Goal: Transaction & Acquisition: Purchase product/service

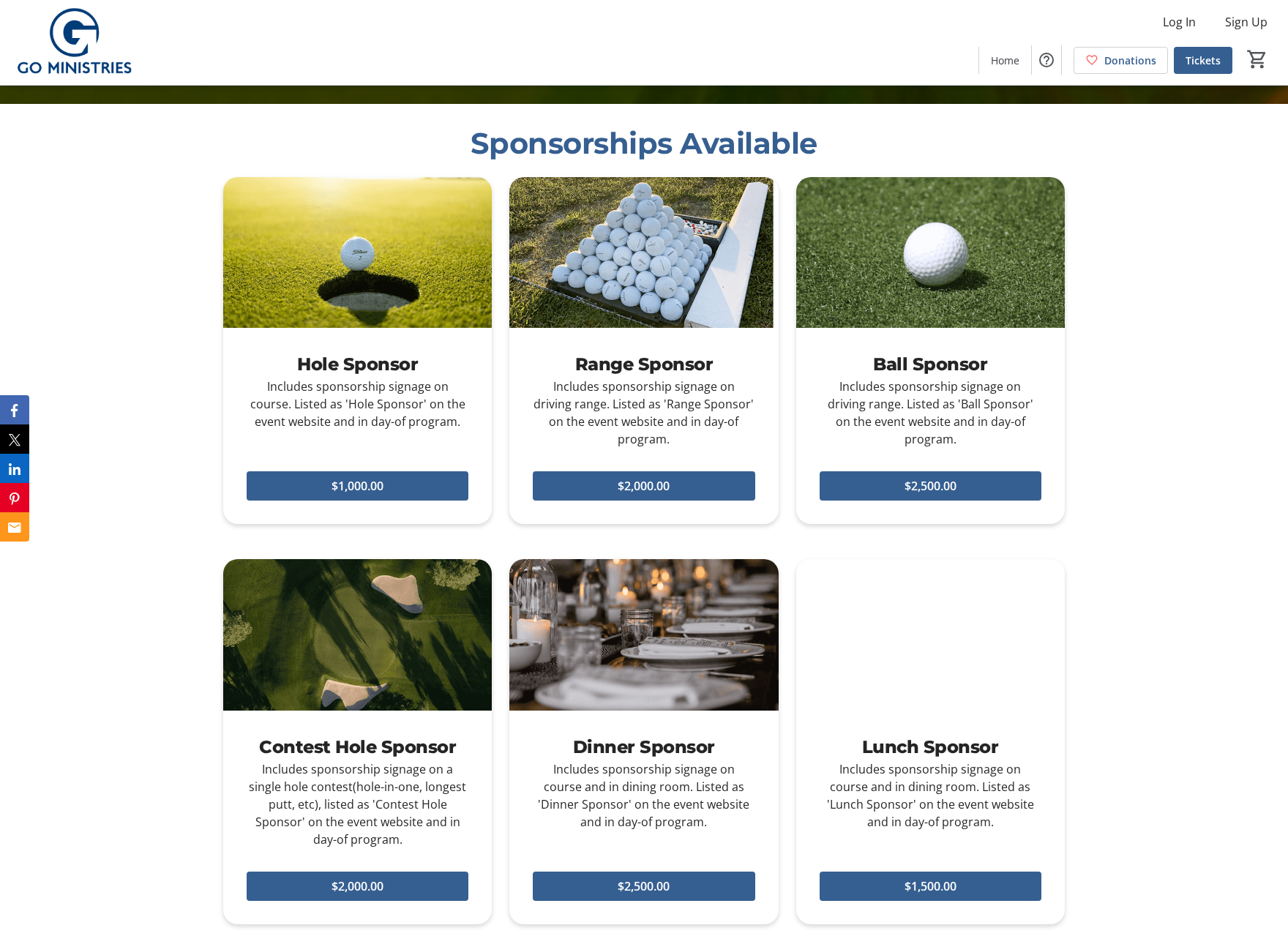
scroll to position [842, 0]
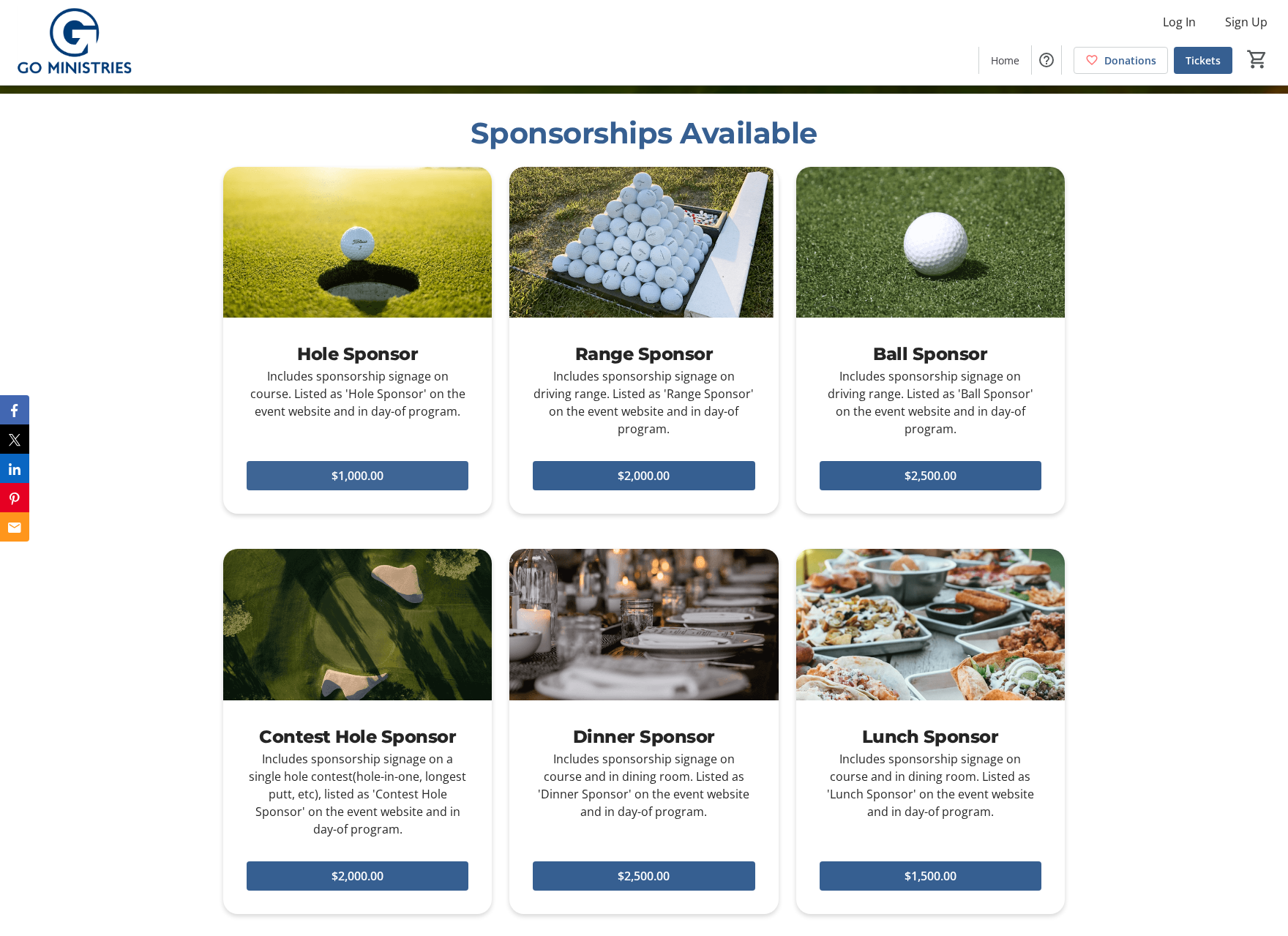
click at [369, 467] on span "$1,000.00" at bounding box center [358, 475] width 52 height 17
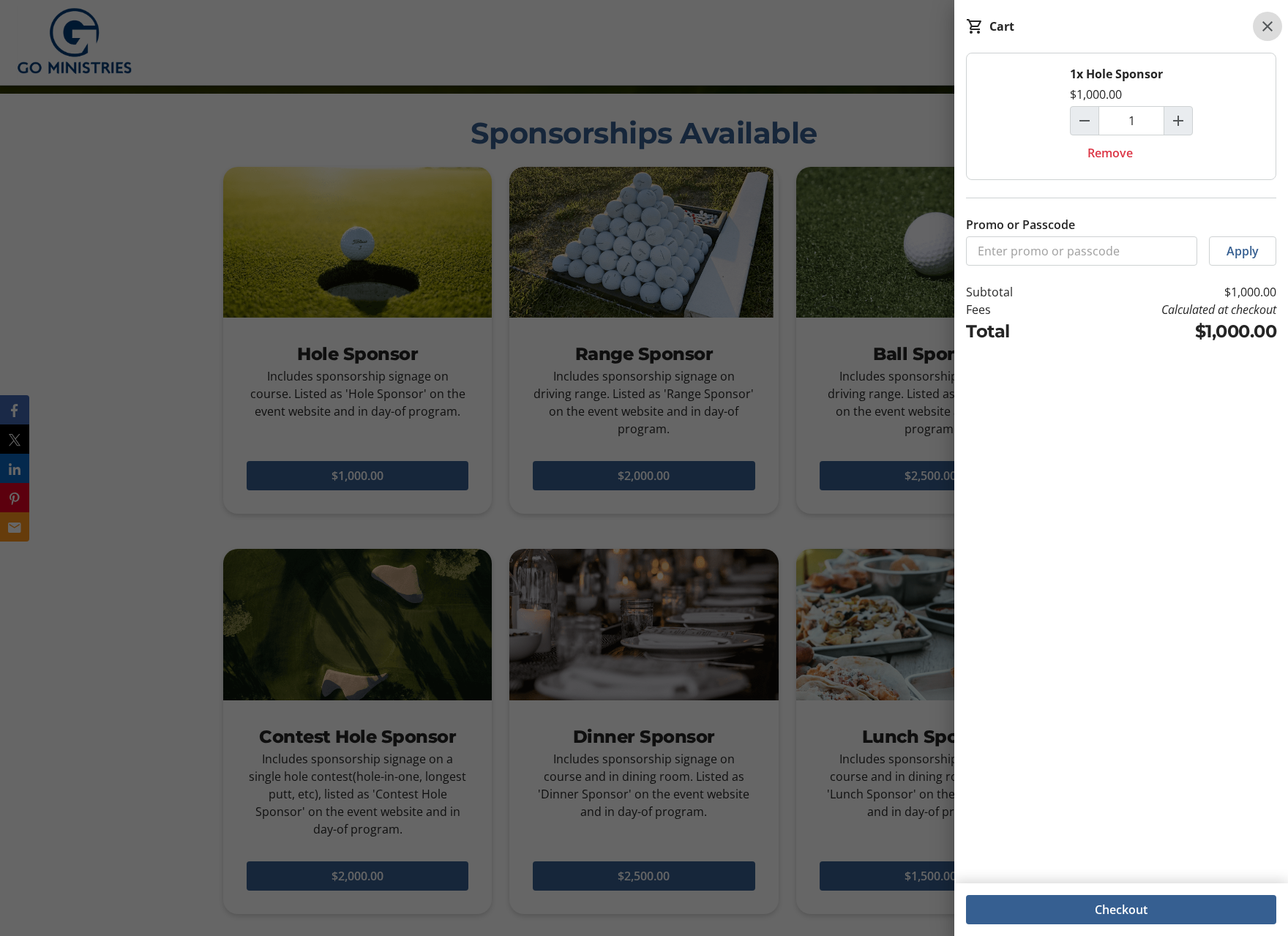
click at [1271, 23] on mat-icon at bounding box center [1268, 26] width 17 height 17
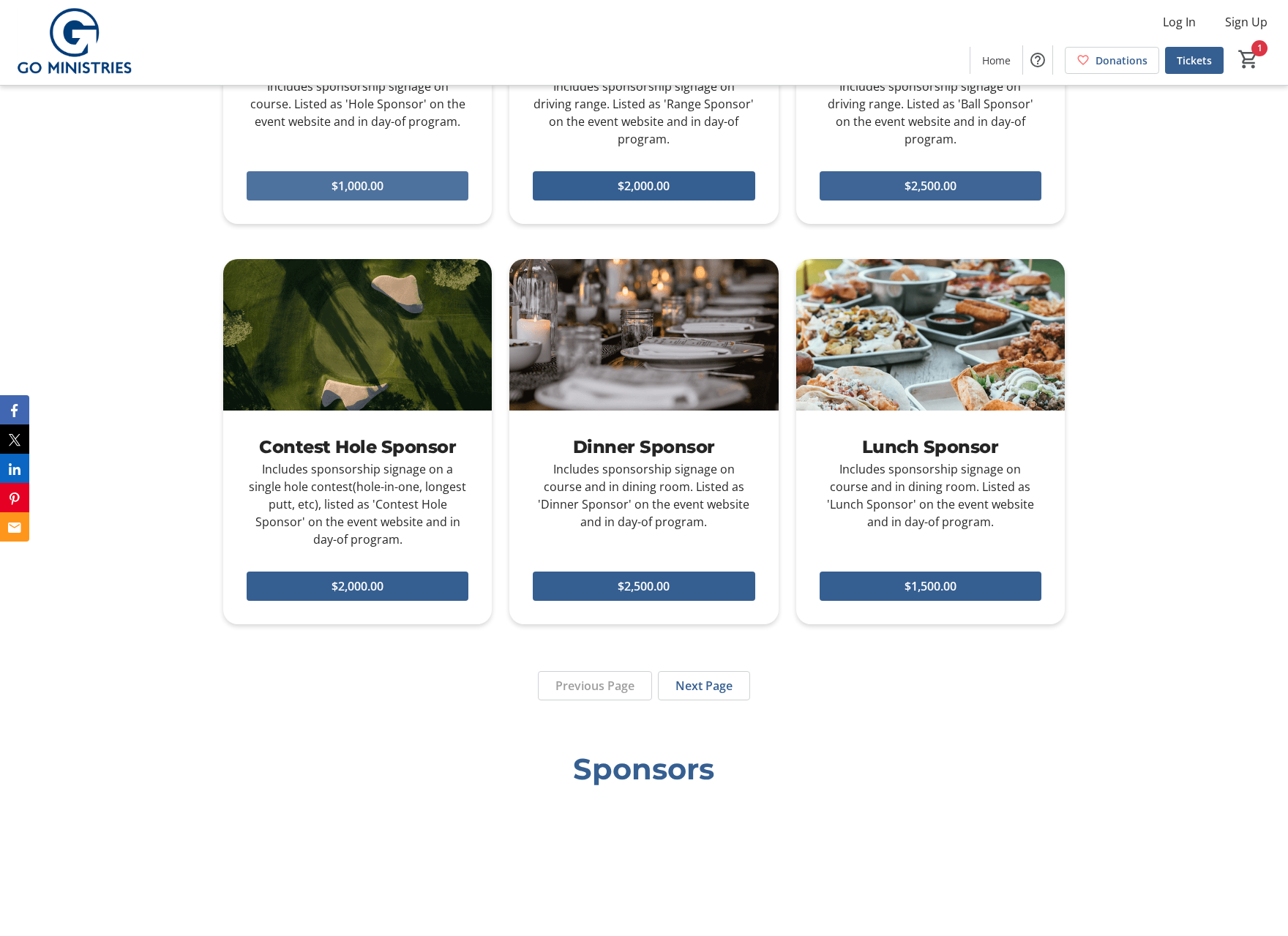
scroll to position [1133, 0]
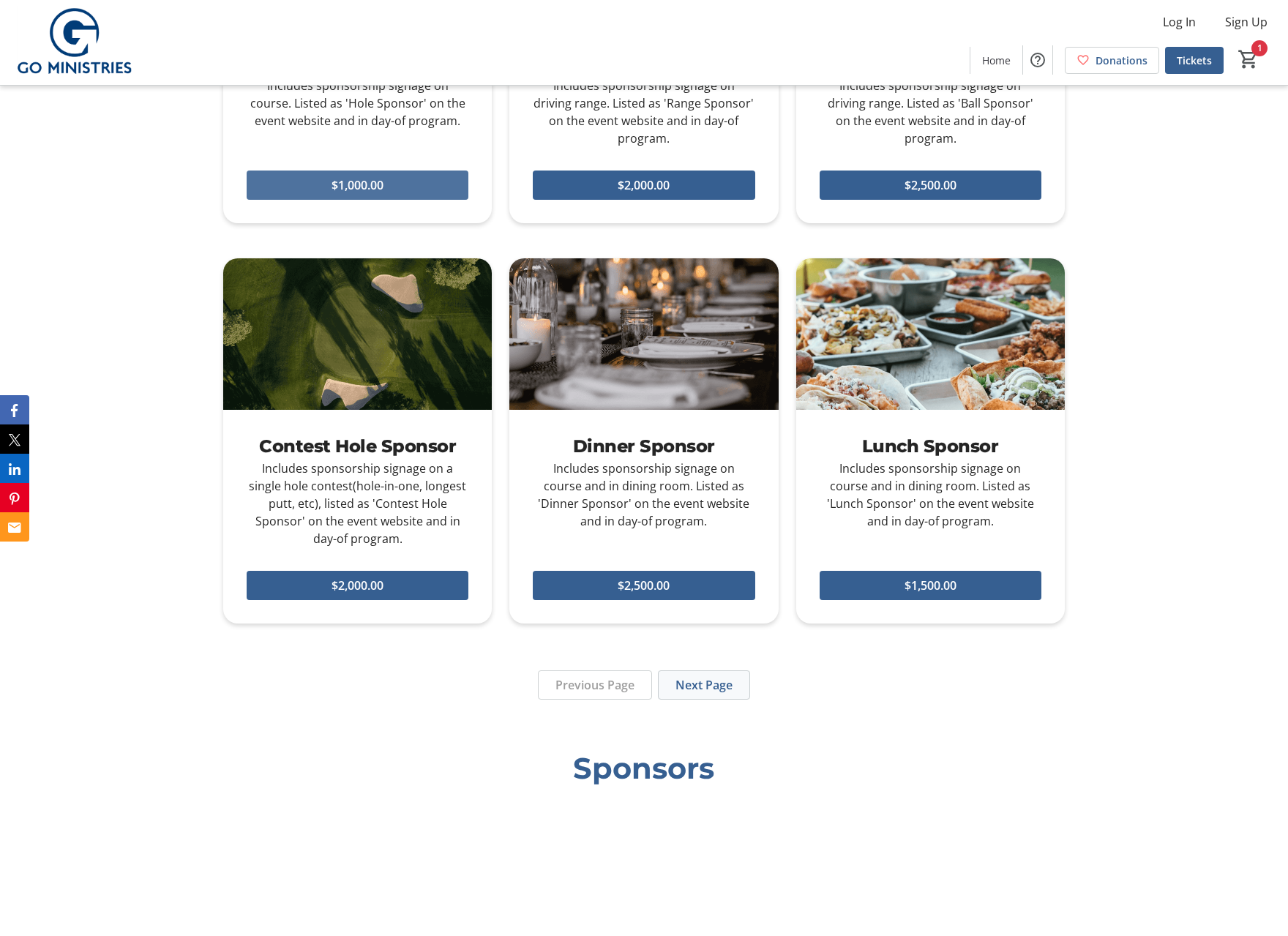
click at [697, 676] on span "Next Page" at bounding box center [704, 685] width 57 height 17
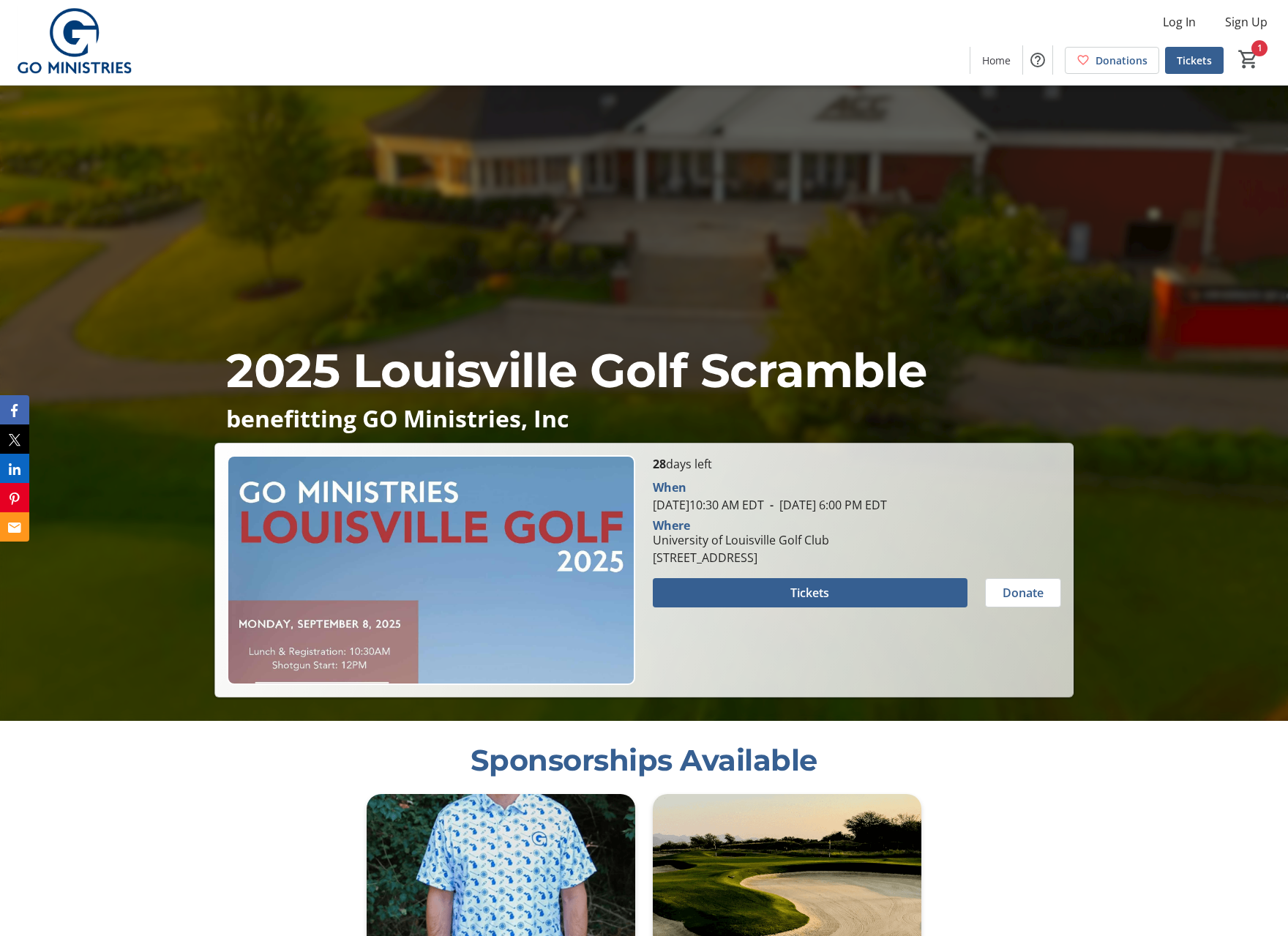
scroll to position [360, 0]
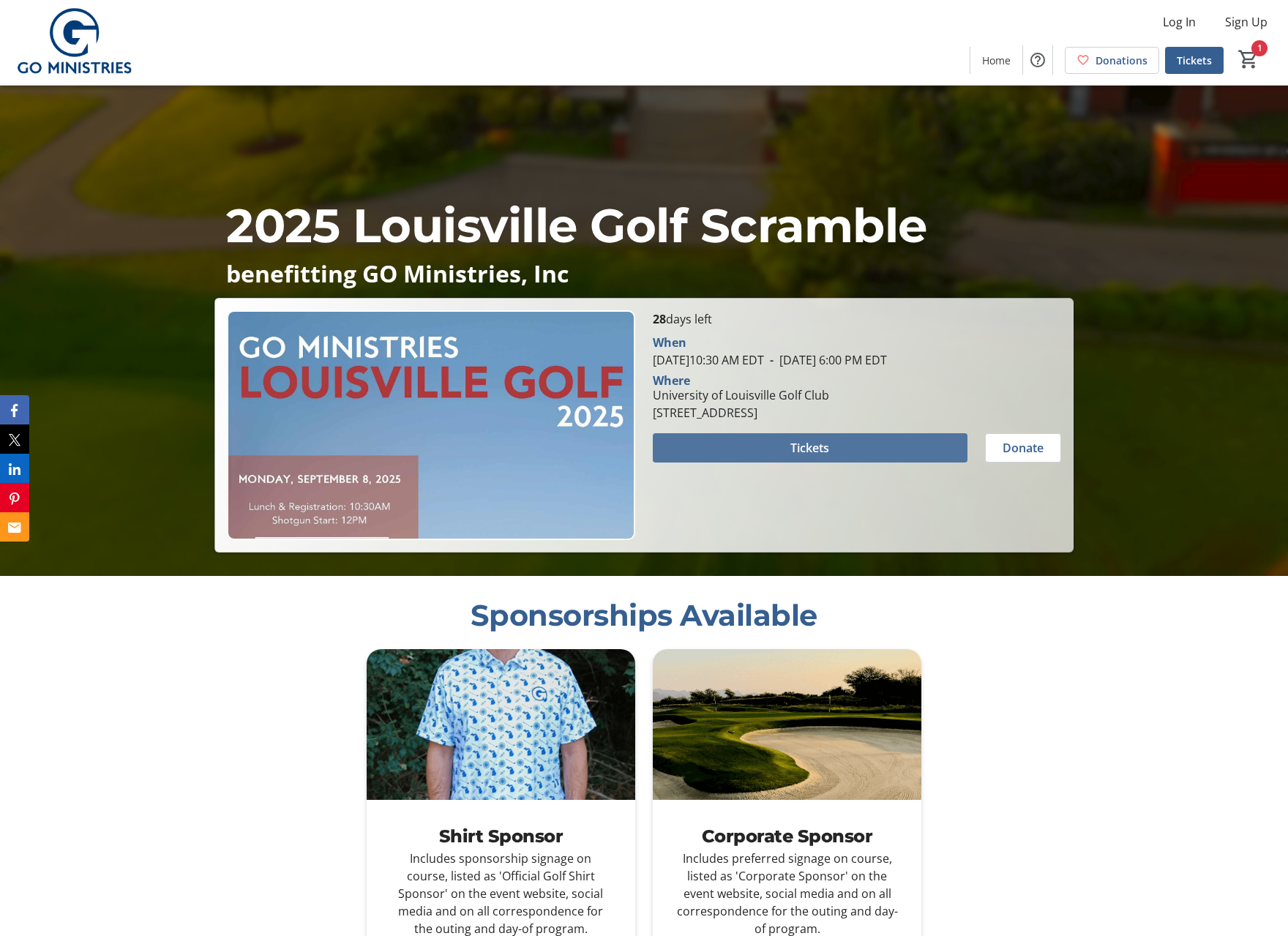
click at [811, 446] on span "Tickets" at bounding box center [810, 448] width 39 height 17
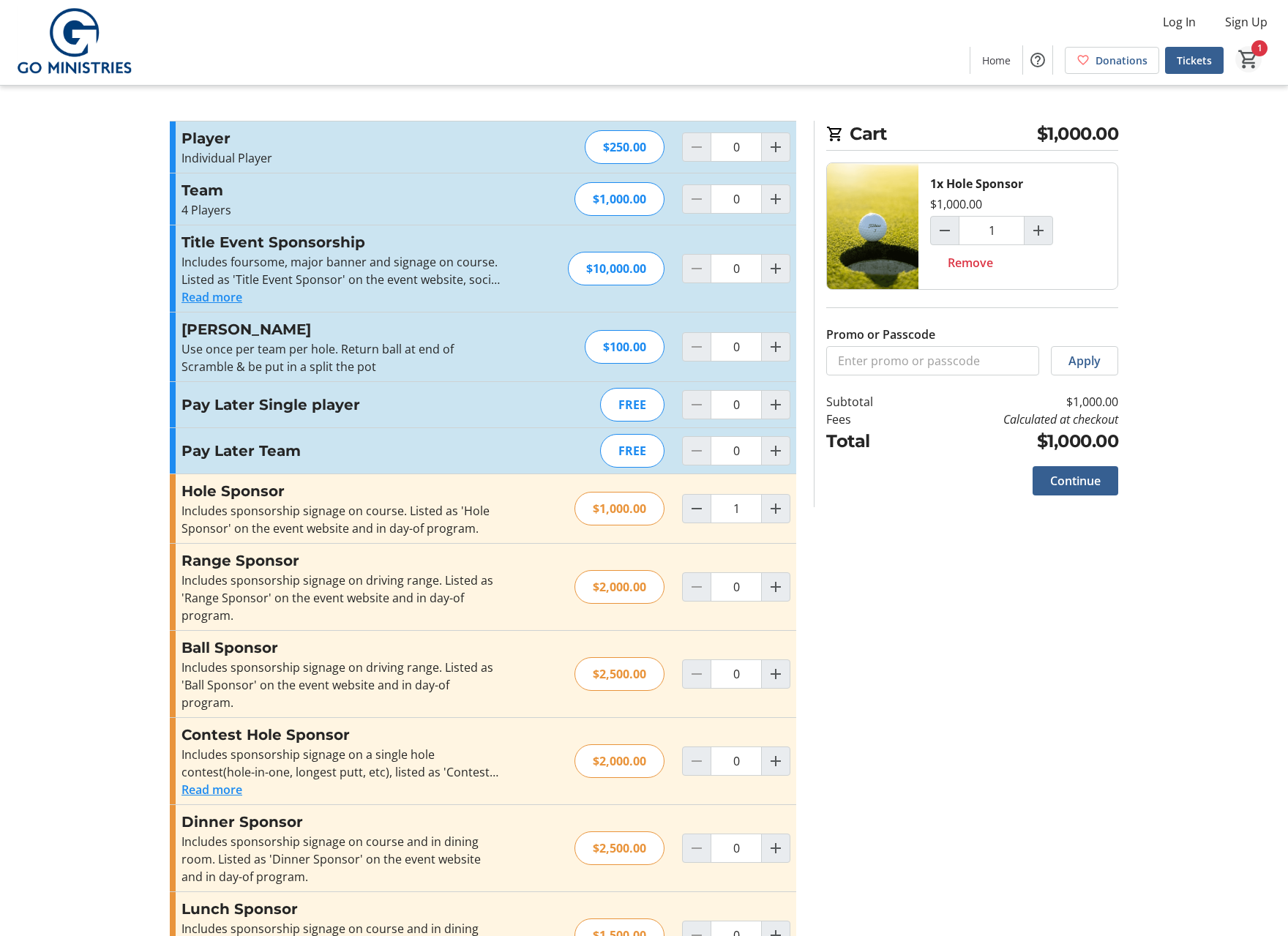
click at [1246, 56] on mat-icon "1" at bounding box center [1248, 59] width 22 height 22
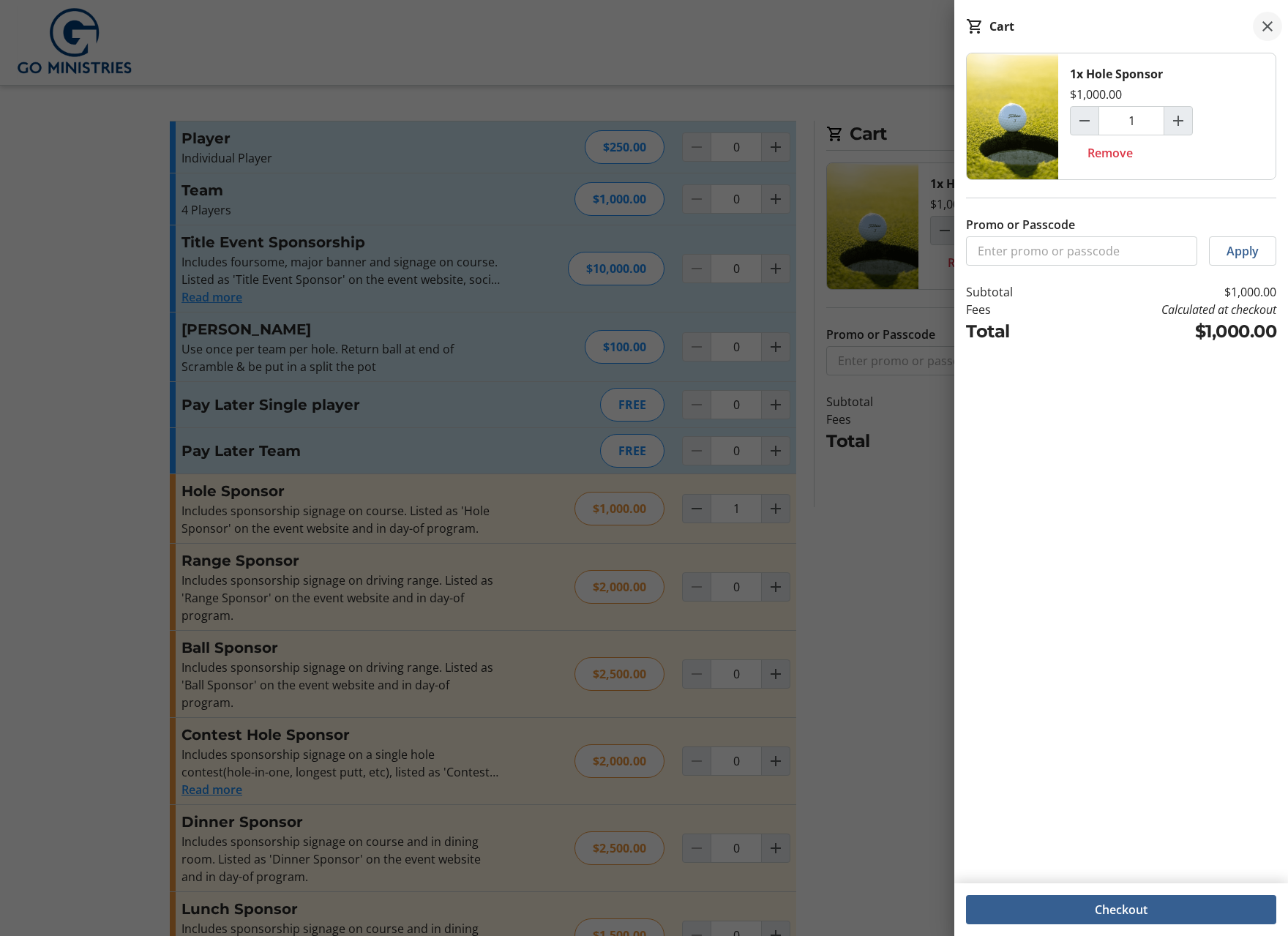
click at [1269, 24] on mat-icon at bounding box center [1268, 26] width 17 height 17
